Goal: Task Accomplishment & Management: Complete application form

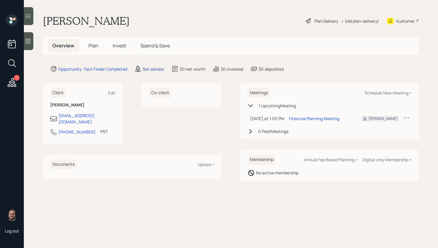
click at [152, 68] on div "Set advisor" at bounding box center [153, 69] width 21 height 6
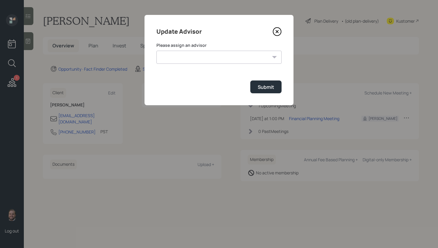
click at [214, 57] on select "[PERSON_NAME] [PERSON_NAME] End [PERSON_NAME] [PERSON_NAME] [PERSON_NAME] [PERS…" at bounding box center [219, 57] width 125 height 13
select select "d946c976-65aa-4529-ac9d-02c4f1114fc0"
click at [262, 88] on div "Submit" at bounding box center [266, 87] width 16 height 7
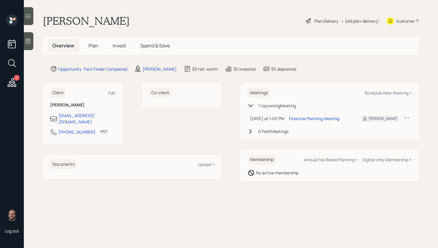
click at [26, 38] on icon at bounding box center [28, 41] width 6 height 6
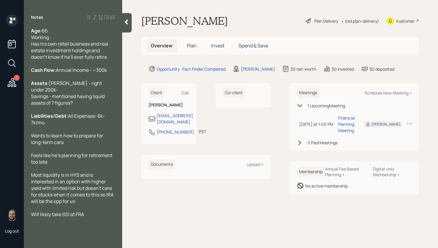
click at [189, 45] on span "Plan" at bounding box center [192, 45] width 10 height 7
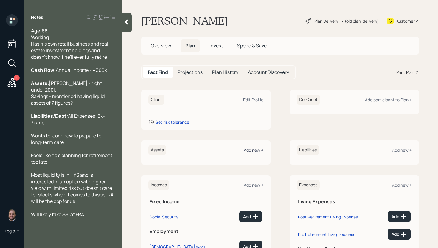
click at [257, 151] on div "Add new +" at bounding box center [254, 150] width 20 height 6
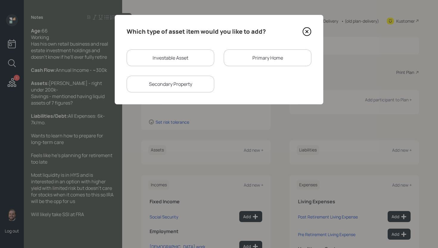
click at [168, 61] on div "Investable Asset" at bounding box center [171, 58] width 88 height 17
select select "taxable"
select select "balanced"
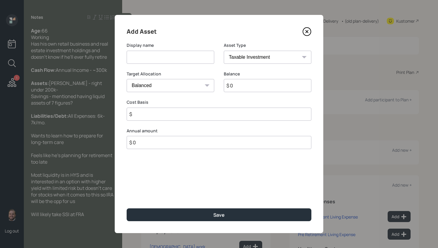
click at [168, 60] on input at bounding box center [171, 57] width 88 height 13
type input "[PERSON_NAME]"
click at [250, 54] on select "SEP [PERSON_NAME] IRA 401(k) [PERSON_NAME] 401(k) 403(b) [PERSON_NAME] 403(b) 4…" at bounding box center [268, 57] width 88 height 13
select select "ira"
type input "$"
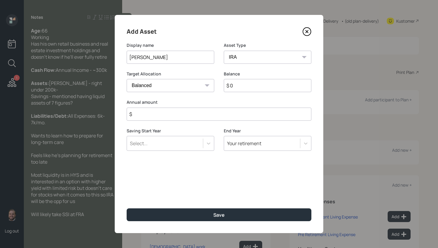
click at [254, 84] on input "$ 0" at bounding box center [268, 85] width 88 height 13
type input "$ 200,000"
type input "$ 0"
click at [127, 208] on button "Save" at bounding box center [219, 214] width 185 height 13
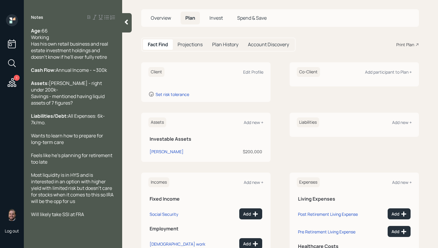
scroll to position [68, 0]
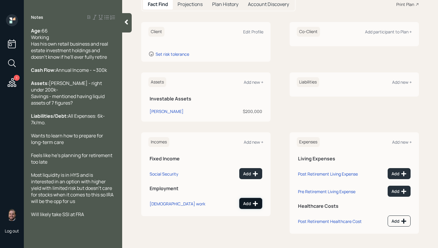
click at [253, 204] on icon at bounding box center [256, 204] width 6 height 6
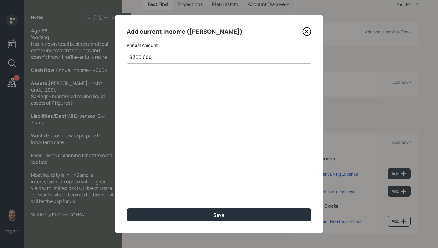
type input "$ 300,000"
click at [127, 208] on button "Save" at bounding box center [219, 214] width 185 height 13
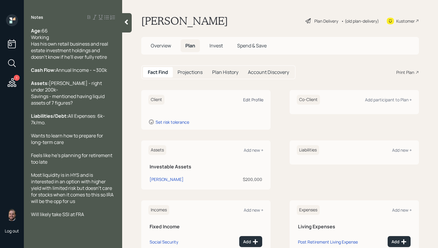
click at [249, 97] on div "Edit Profile" at bounding box center [253, 100] width 20 height 6
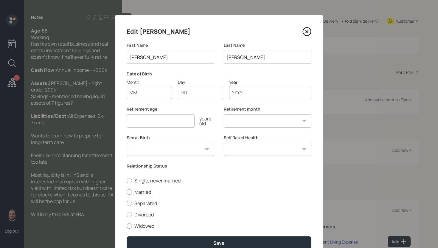
click at [147, 92] on input "Month" at bounding box center [149, 92] width 45 height 13
type input "01"
type input "1959"
select select "1"
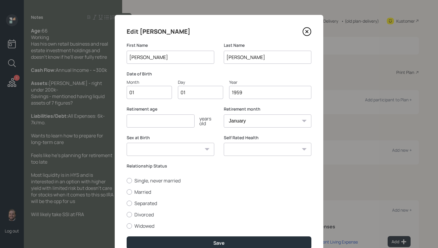
type input "1959"
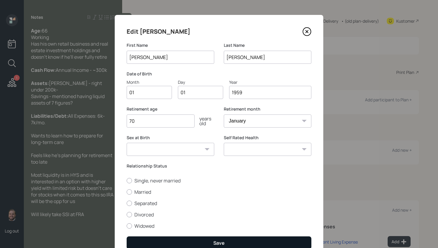
type input "70"
click at [239, 244] on button "Save" at bounding box center [219, 242] width 185 height 13
